Goal: Check status: Check status

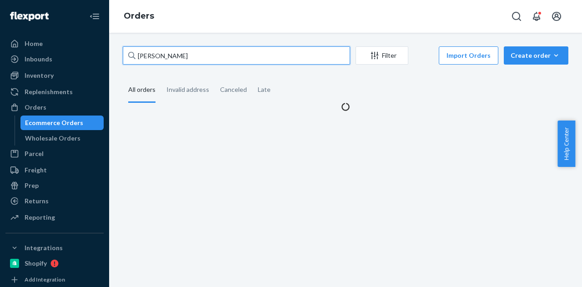
click at [185, 54] on input "[PERSON_NAME]" at bounding box center [236, 55] width 227 height 18
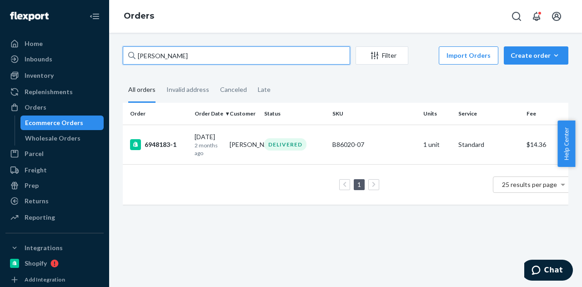
click at [228, 55] on input "[PERSON_NAME]" at bounding box center [236, 55] width 227 height 18
paste input "[PERSON_NAME]"
type input "[PERSON_NAME]"
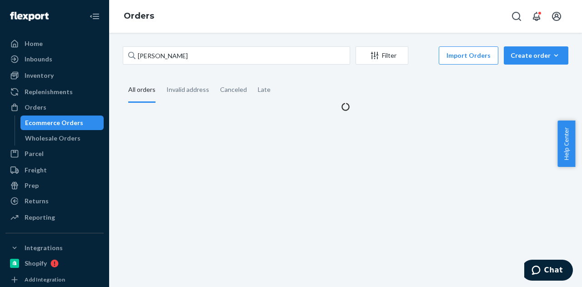
click at [305, 85] on fieldset "All orders Invalid address Canceled Late" at bounding box center [346, 90] width 446 height 25
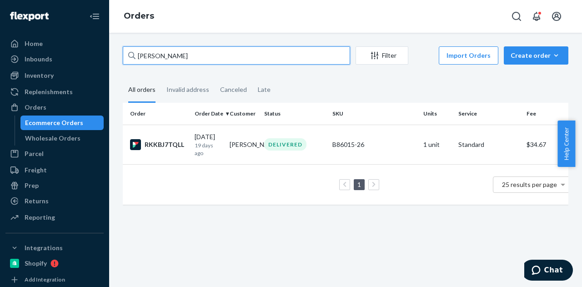
click at [173, 59] on input "[PERSON_NAME]" at bounding box center [236, 55] width 227 height 18
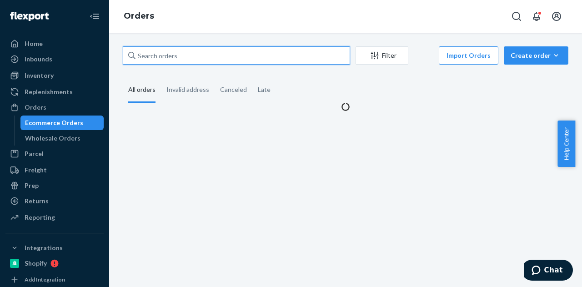
paste input "[PERSON_NAME]"
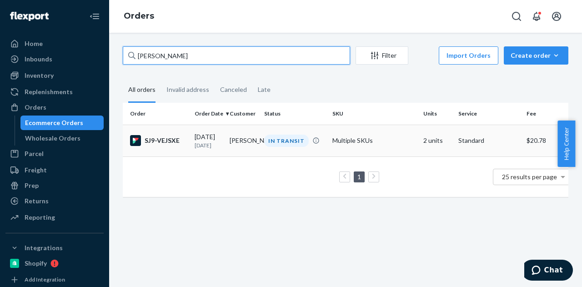
type input "[PERSON_NAME]"
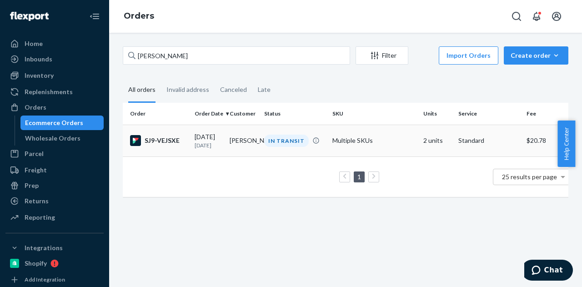
click at [252, 143] on td "[PERSON_NAME]" at bounding box center [243, 141] width 35 height 32
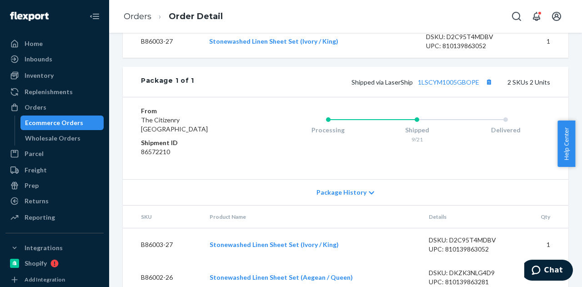
scroll to position [398, 0]
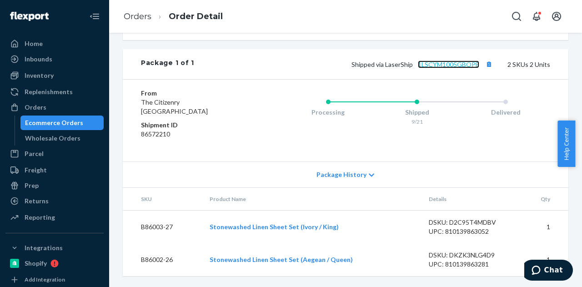
click at [443, 63] on link "1LSCYM1005GBOPE" at bounding box center [448, 64] width 61 height 8
drag, startPoint x: 477, startPoint y: 67, endPoint x: 417, endPoint y: 66, distance: 60.9
click at [417, 66] on span "Shipped via LaserShip 1LSCYM1005GBOPE" at bounding box center [423, 64] width 143 height 8
drag, startPoint x: 408, startPoint y: 66, endPoint x: 471, endPoint y: 65, distance: 62.3
click at [471, 65] on span "Shipped via LaserShip 1LSCYM1005GBOPE" at bounding box center [423, 64] width 143 height 8
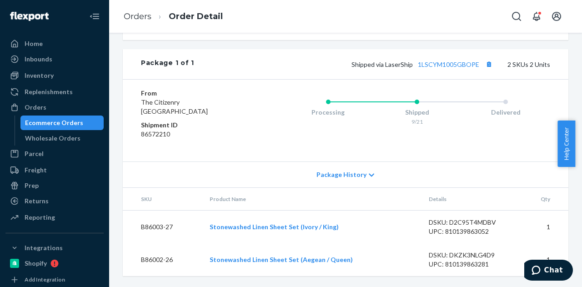
drag, startPoint x: 438, startPoint y: 82, endPoint x: 426, endPoint y: 78, distance: 12.5
click at [438, 82] on div "From The [GEOGRAPHIC_DATA] Shipment ID 86572210 Processing Shipped 9/21 Deliver…" at bounding box center [346, 120] width 446 height 82
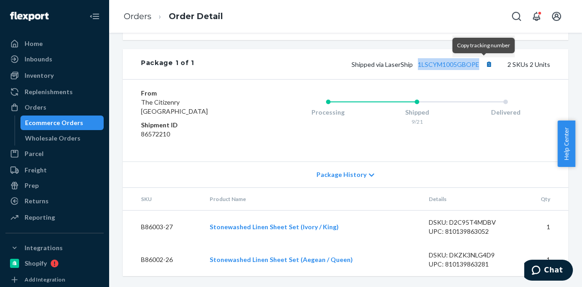
drag, startPoint x: 412, startPoint y: 67, endPoint x: 480, endPoint y: 66, distance: 67.8
click at [480, 66] on span "Shipped via LaserShip 1LSCYM1005GBOPE" at bounding box center [423, 64] width 143 height 8
copy link "1LSCYM1005GBOPE"
click at [55, 124] on div "Ecommerce Orders" at bounding box center [54, 122] width 58 height 9
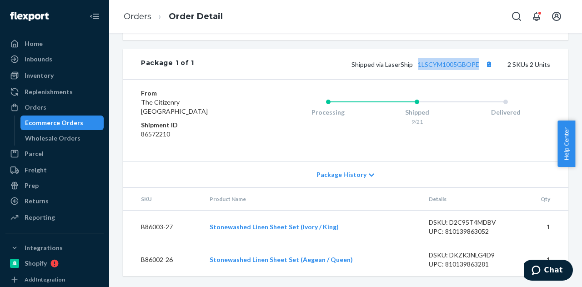
click at [55, 124] on div "Ecommerce Orders" at bounding box center [54, 122] width 58 height 9
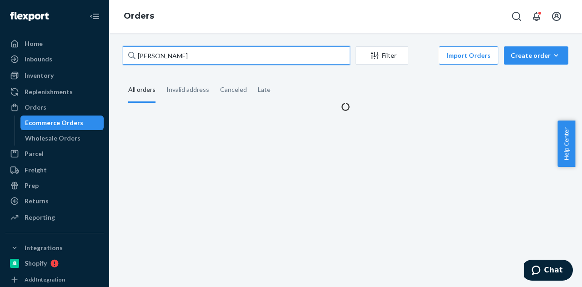
click at [226, 52] on input "[PERSON_NAME]" at bounding box center [236, 55] width 227 height 18
paste input "137212808"
type input "137212808"
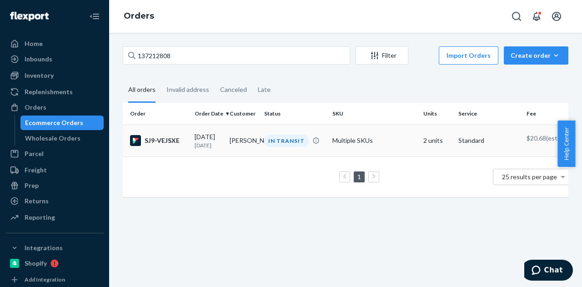
click at [241, 143] on td "[PERSON_NAME]" at bounding box center [243, 141] width 35 height 32
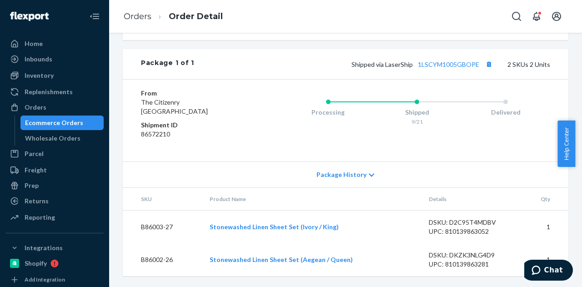
scroll to position [398, 0]
click at [441, 60] on div "Shipped via LaserShip 1LSCYM1005GBOPE 2 SKUs 2 Units" at bounding box center [372, 64] width 356 height 12
click at [442, 62] on link "1LSCYM1005GBOPE" at bounding box center [448, 64] width 61 height 8
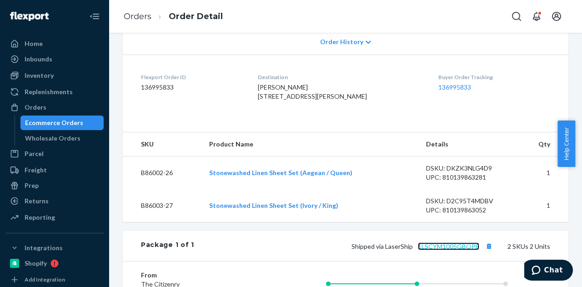
scroll to position [125, 0]
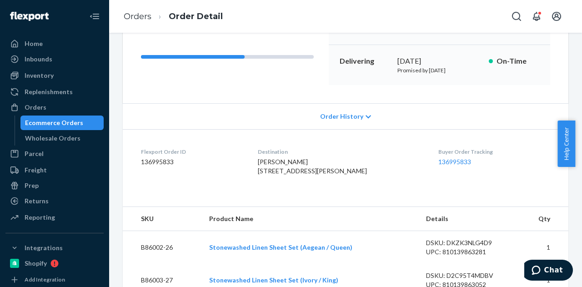
click at [340, 117] on span "Order History" at bounding box center [341, 116] width 43 height 9
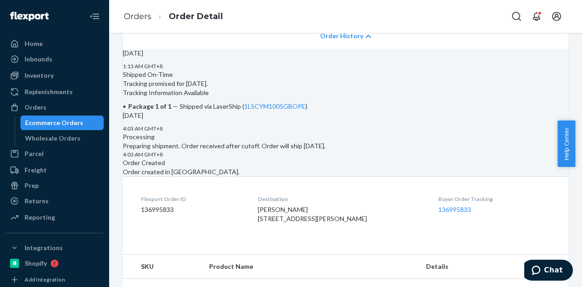
scroll to position [216, 0]
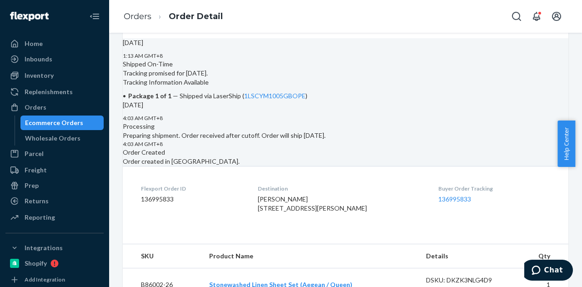
click at [65, 123] on div "Ecommerce Orders" at bounding box center [54, 122] width 58 height 9
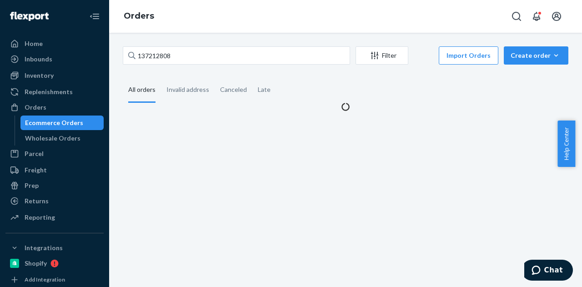
click at [65, 123] on div "Ecommerce Orders" at bounding box center [54, 122] width 58 height 9
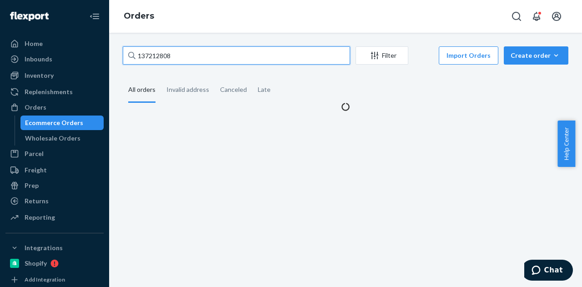
click at [202, 54] on input "137212808" at bounding box center [236, 55] width 227 height 18
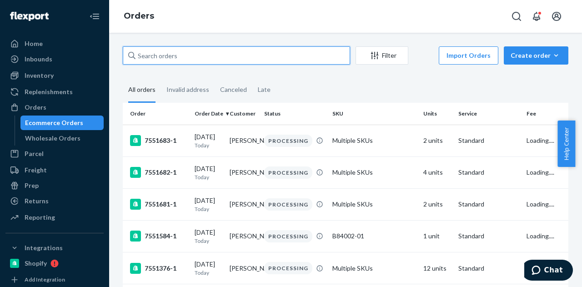
paste input "137212808"
type input "137212808"
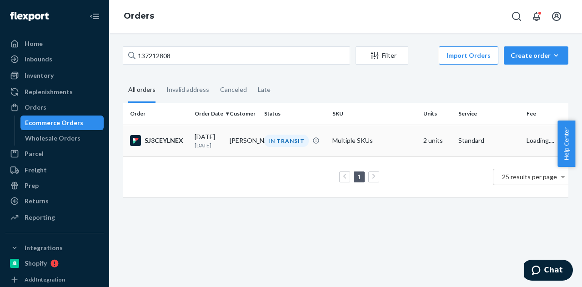
click at [210, 145] on p "[DATE]" at bounding box center [209, 145] width 28 height 8
click at [333, 137] on td "Multiple SKUs" at bounding box center [374, 141] width 91 height 32
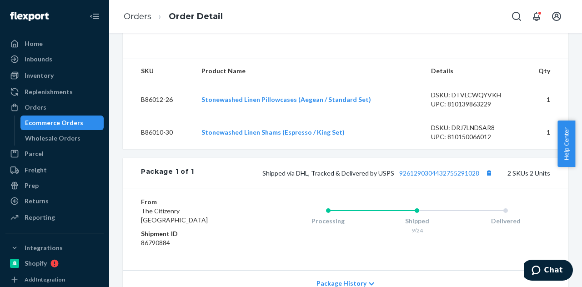
scroll to position [398, 0]
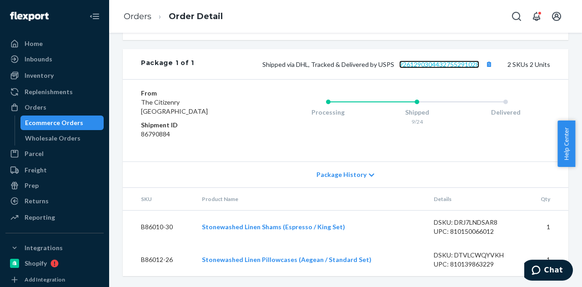
click at [418, 67] on link "9261290304432755291028" at bounding box center [439, 64] width 80 height 8
drag, startPoint x: 392, startPoint y: 65, endPoint x: 472, endPoint y: 64, distance: 80.0
click at [472, 64] on span "Shipped via DHL, Tracked & Delivered by USPS 9261290304432755291028" at bounding box center [378, 64] width 232 height 8
copy link "9261290304432755291028"
click at [74, 125] on div "Ecommerce Orders" at bounding box center [54, 122] width 58 height 9
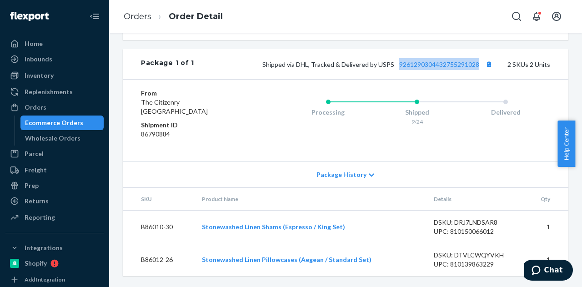
click at [74, 125] on div "Ecommerce Orders" at bounding box center [54, 122] width 58 height 9
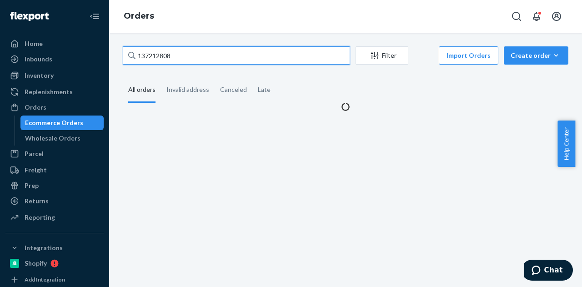
click at [236, 55] on input "137212808" at bounding box center [236, 55] width 227 height 18
paste input "[PERSON_NAME]"
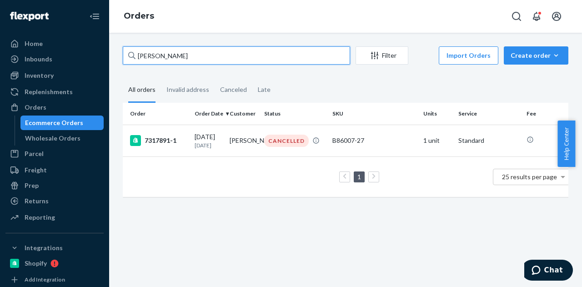
type input "[PERSON_NAME]"
click at [240, 54] on input "[PERSON_NAME]" at bounding box center [236, 55] width 227 height 18
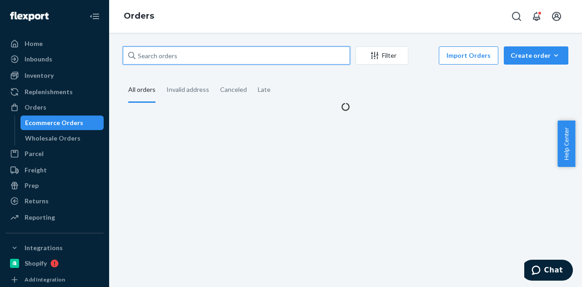
paste input "[PERSON_NAME]"
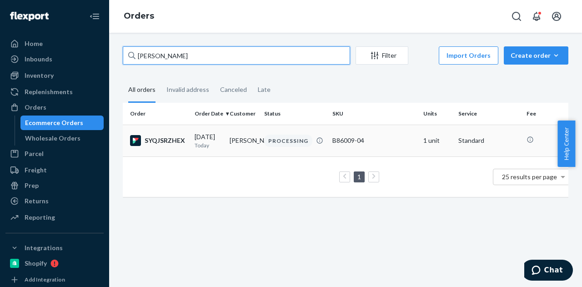
type input "[PERSON_NAME]"
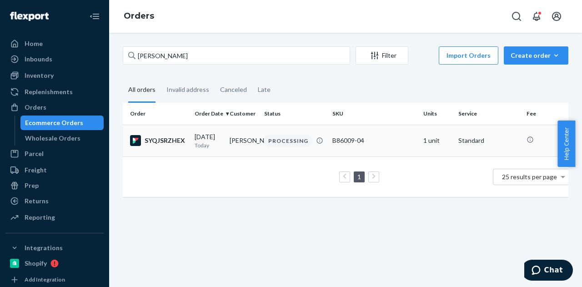
click at [295, 141] on div "PROCESSING" at bounding box center [288, 141] width 48 height 12
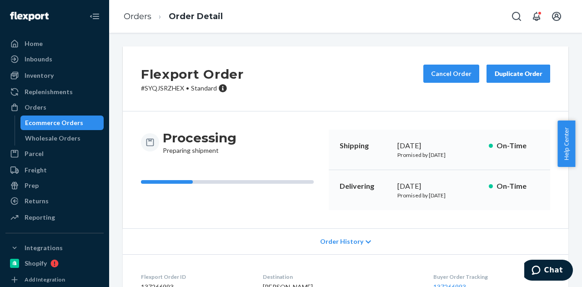
click at [61, 125] on div "Ecommerce Orders" at bounding box center [54, 122] width 58 height 9
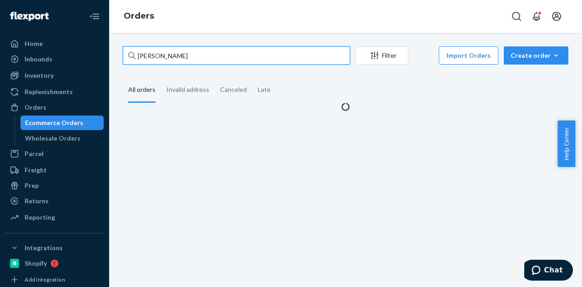
click at [230, 53] on input "[PERSON_NAME]" at bounding box center [236, 55] width 227 height 18
paste input "[PERSON_NAME]"
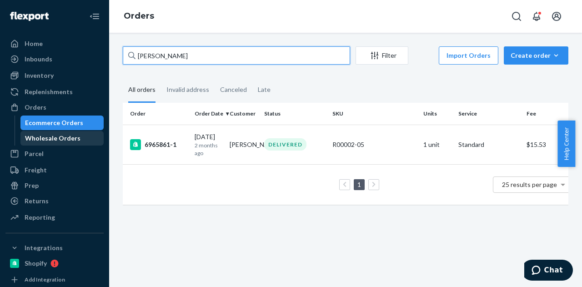
type input "[PERSON_NAME]"
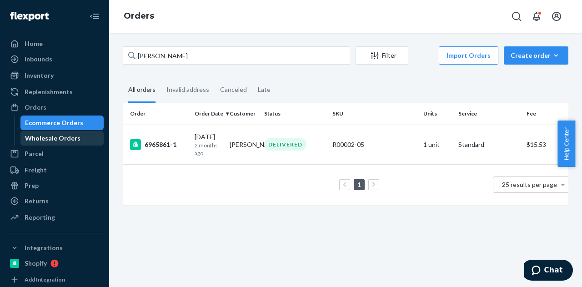
click at [55, 136] on div "Wholesale Orders" at bounding box center [52, 138] width 55 height 9
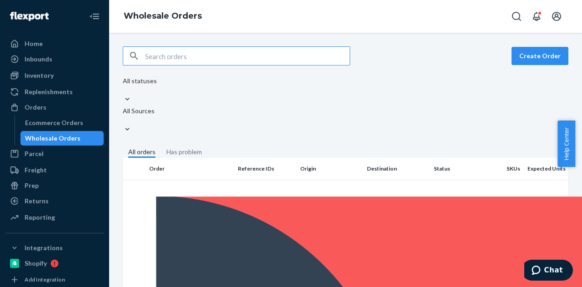
paste input "[PERSON_NAME]"
type input "[PERSON_NAME]"
